Goal: Task Accomplishment & Management: Manage account settings

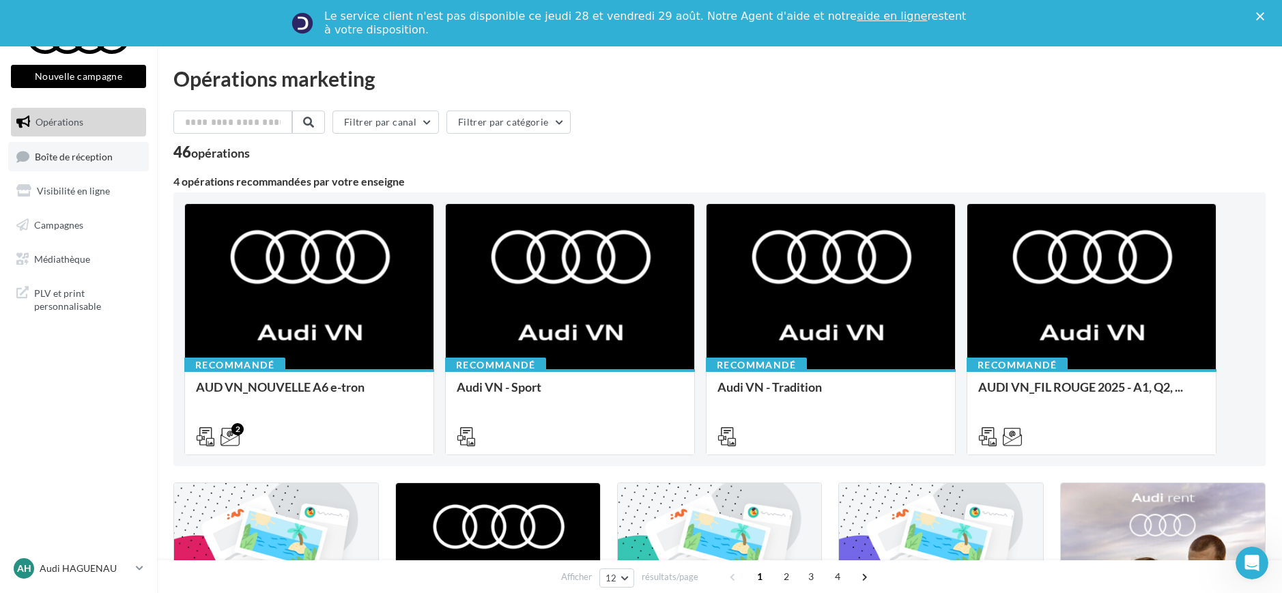
click at [89, 154] on span "Boîte de réception" at bounding box center [74, 156] width 78 height 12
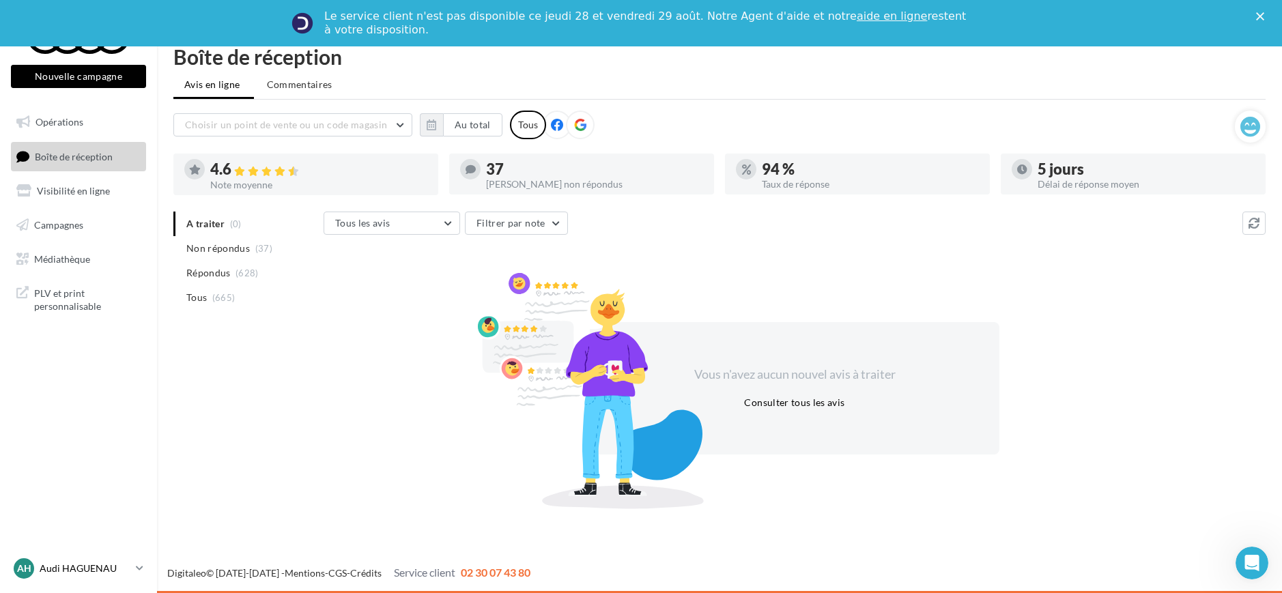
click at [114, 569] on p "Audi HAGUENAU" at bounding box center [85, 569] width 91 height 14
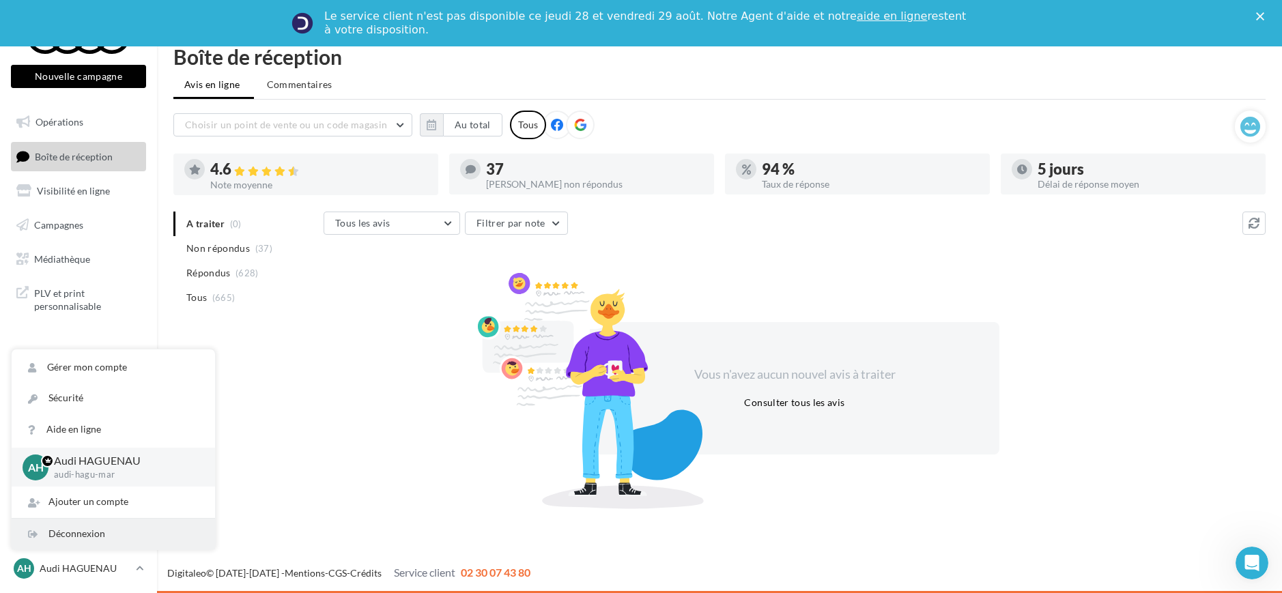
click at [119, 534] on div "Déconnexion" at bounding box center [113, 534] width 203 height 31
